Goal: Information Seeking & Learning: Understand process/instructions

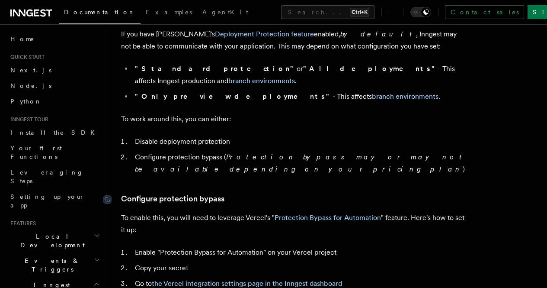
scroll to position [668, 0]
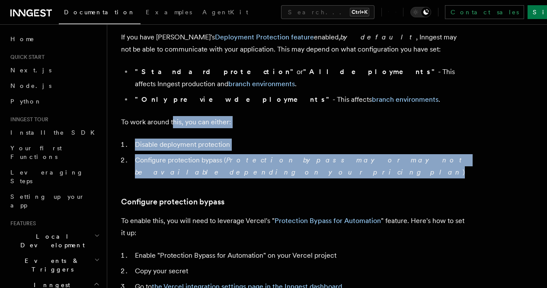
drag, startPoint x: 184, startPoint y: 183, endPoint x: 174, endPoint y: 135, distance: 49.9
click at [174, 135] on article "Platform Deployment Cloud Providers Setup Vercel Inngest enables you to host yo…" at bounding box center [327, 271] width 412 height 1802
click at [183, 177] on li "Configure protection bypass ( Protection bypass may or may not be available dep…" at bounding box center [299, 166] width 335 height 24
drag, startPoint x: 186, startPoint y: 190, endPoint x: 170, endPoint y: 122, distance: 70.2
click at [170, 122] on article "Platform Deployment Cloud Providers Setup Vercel Inngest enables you to host yo…" at bounding box center [327, 271] width 412 height 1802
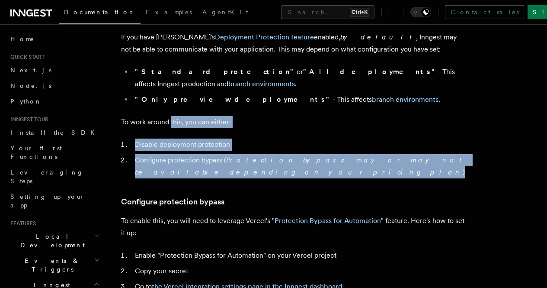
click at [178, 173] on li "Configure protection bypass ( Protection bypass may or may not be available dep…" at bounding box center [299, 166] width 335 height 24
drag, startPoint x: 184, startPoint y: 192, endPoint x: 165, endPoint y: 133, distance: 62.6
click at [165, 133] on article "Platform Deployment Cloud Providers Setup Vercel Inngest enables you to host yo…" at bounding box center [327, 271] width 412 height 1802
click at [177, 178] on li "Configure protection bypass ( Protection bypass may or may not be available dep…" at bounding box center [299, 166] width 335 height 24
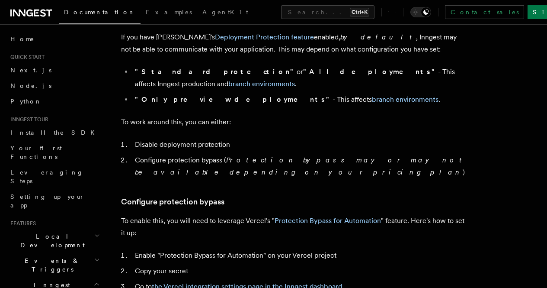
scroll to position [733, 0]
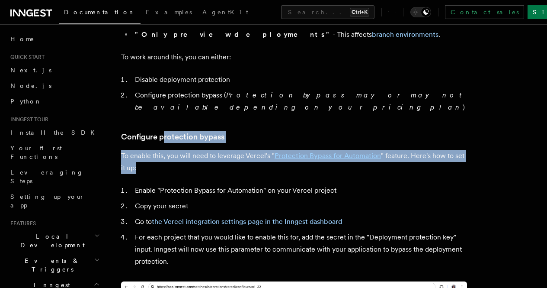
drag, startPoint x: 179, startPoint y: 185, endPoint x: 164, endPoint y: 141, distance: 46.2
click at [164, 141] on article "Platform Deployment Cloud Providers Setup Vercel Inngest enables you to host yo…" at bounding box center [327, 206] width 412 height 1802
click at [177, 164] on p "To enable this, you will need to leverage Vercel's " Protection Bypass for Auto…" at bounding box center [294, 162] width 346 height 24
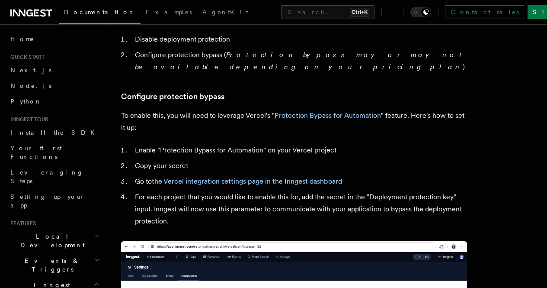
scroll to position [774, 0]
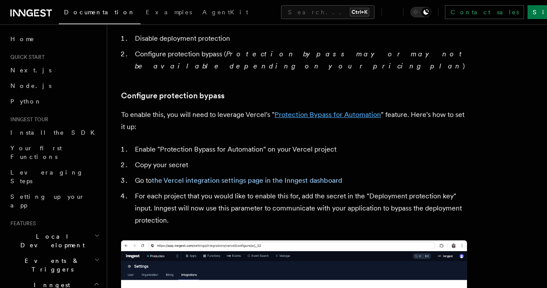
click at [313, 119] on link "Protection Bypass for Automation" at bounding box center [328, 114] width 106 height 8
